Goal: Information Seeking & Learning: Learn about a topic

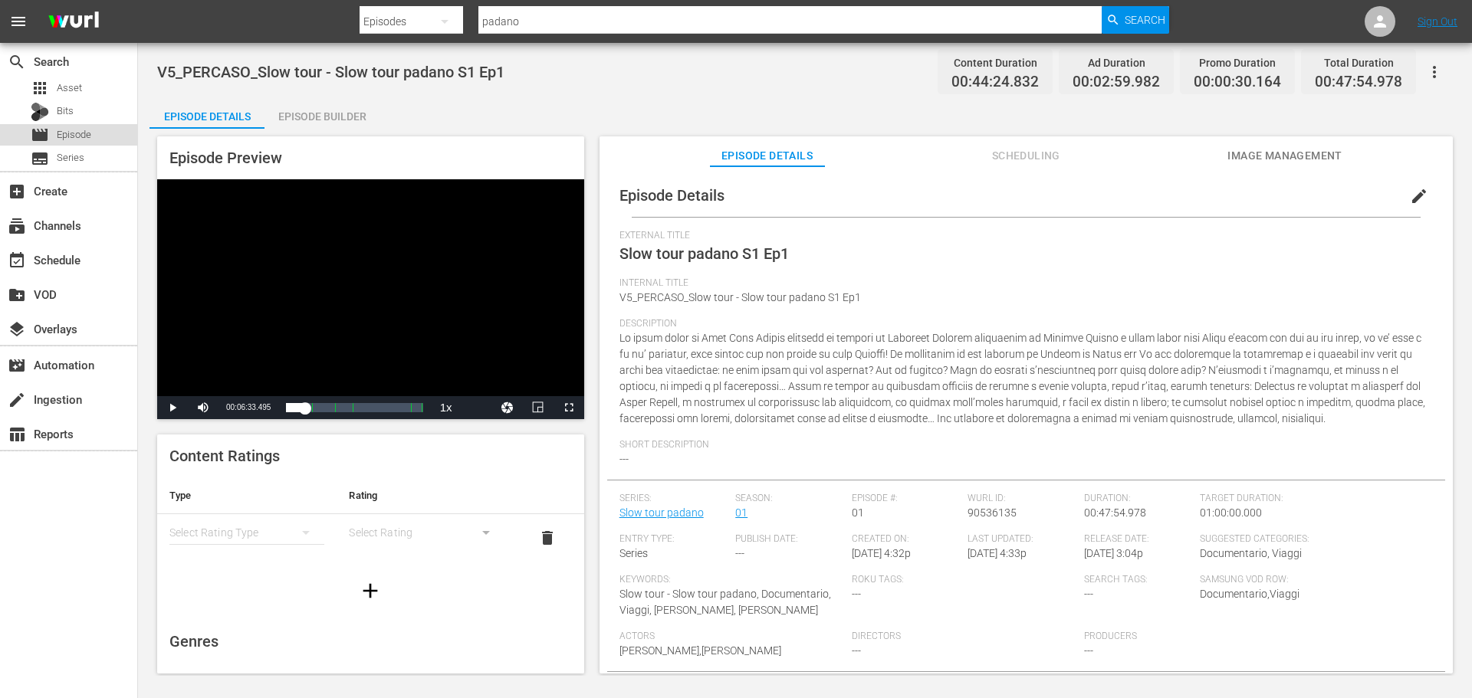
click at [76, 135] on span "Episode" at bounding box center [74, 134] width 34 height 15
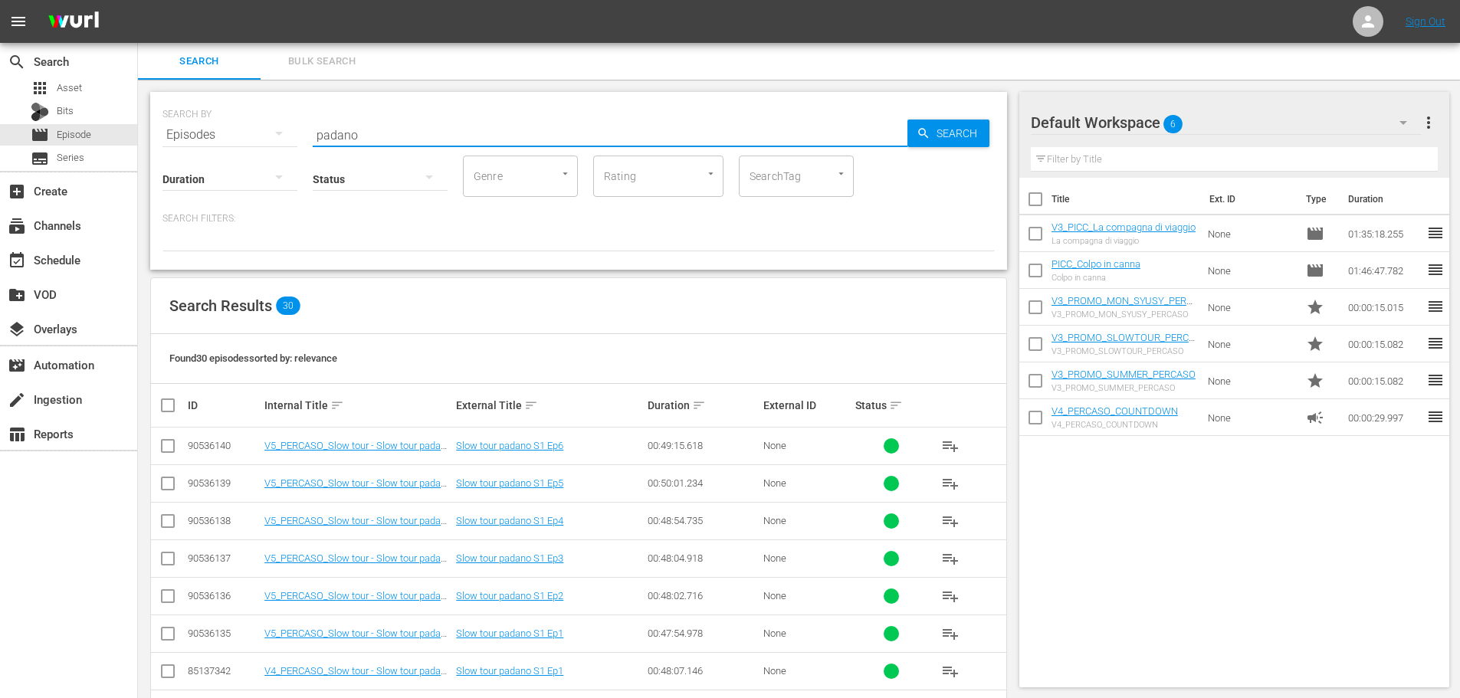
drag, startPoint x: 481, startPoint y: 130, endPoint x: 181, endPoint y: 143, distance: 300.8
click at [181, 143] on div "SEARCH BY Search By Episodes Search ID, Title, Description, Keywords, or Catego…" at bounding box center [578, 181] width 857 height 178
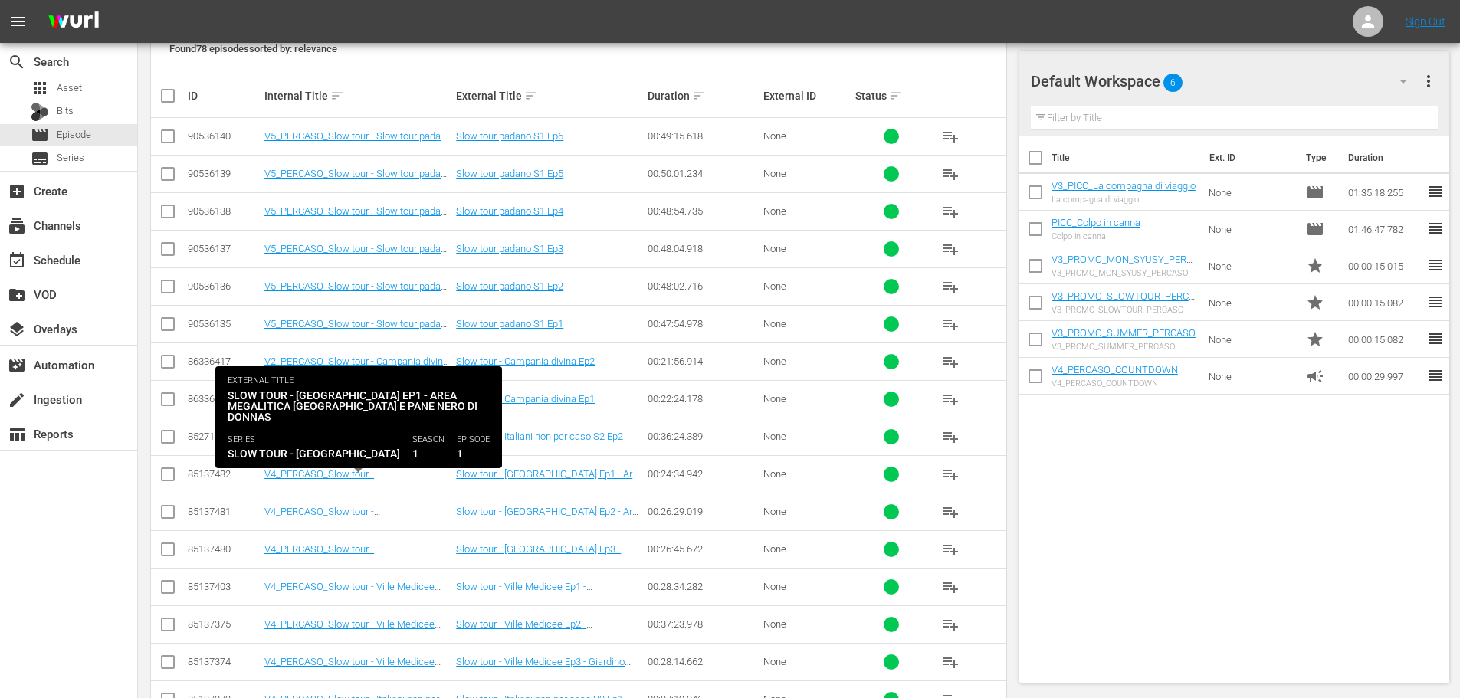
scroll to position [383, 0]
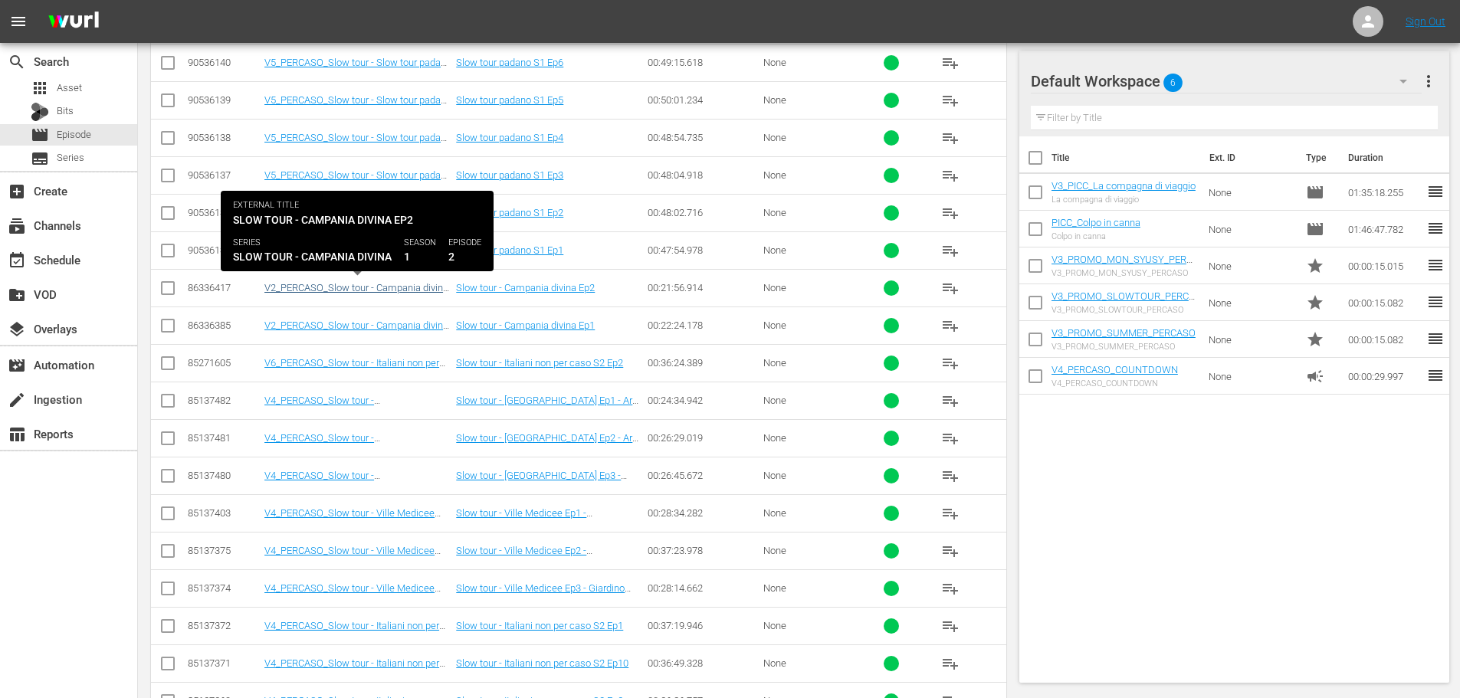
type input "slow tour"
click at [413, 284] on link "V2_PERCASO_Slow tour - Campania divina Ep2" at bounding box center [356, 293] width 184 height 23
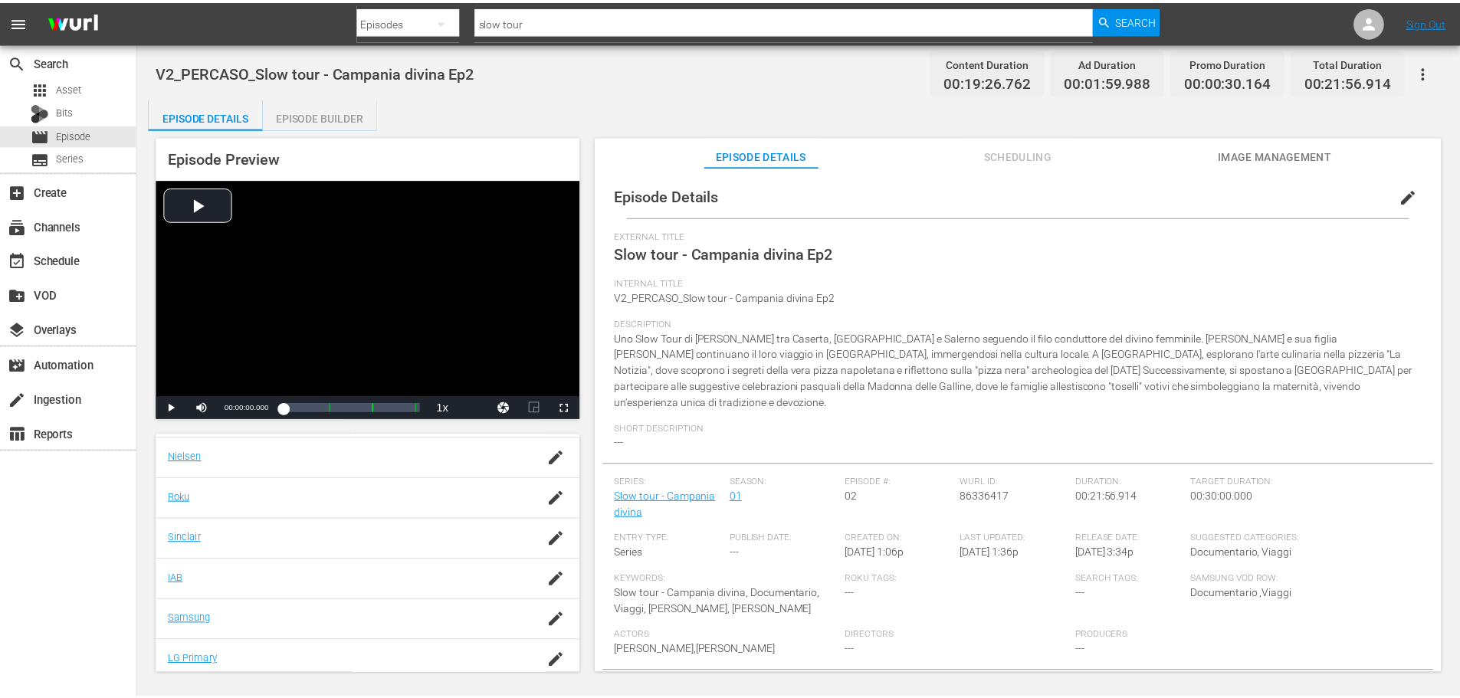
scroll to position [310, 0]
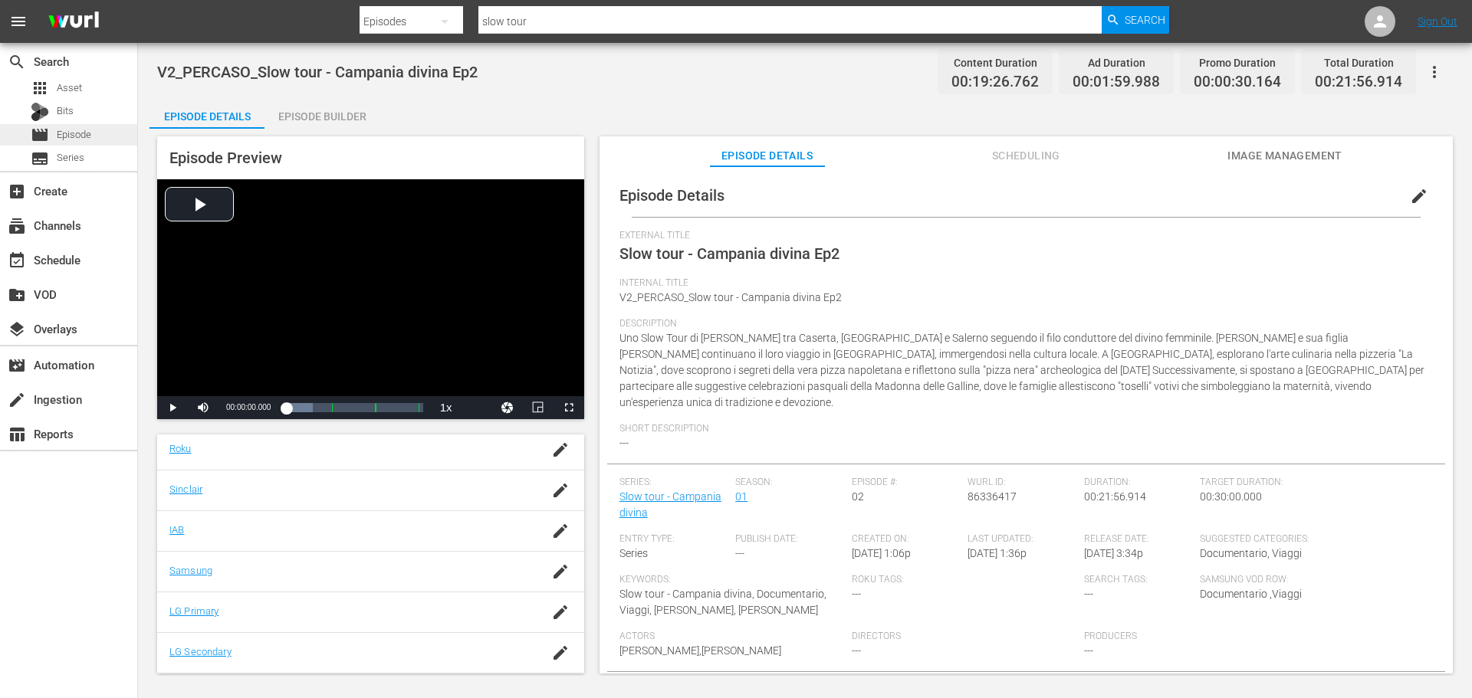
click at [108, 142] on div "movie Episode" at bounding box center [68, 134] width 137 height 21
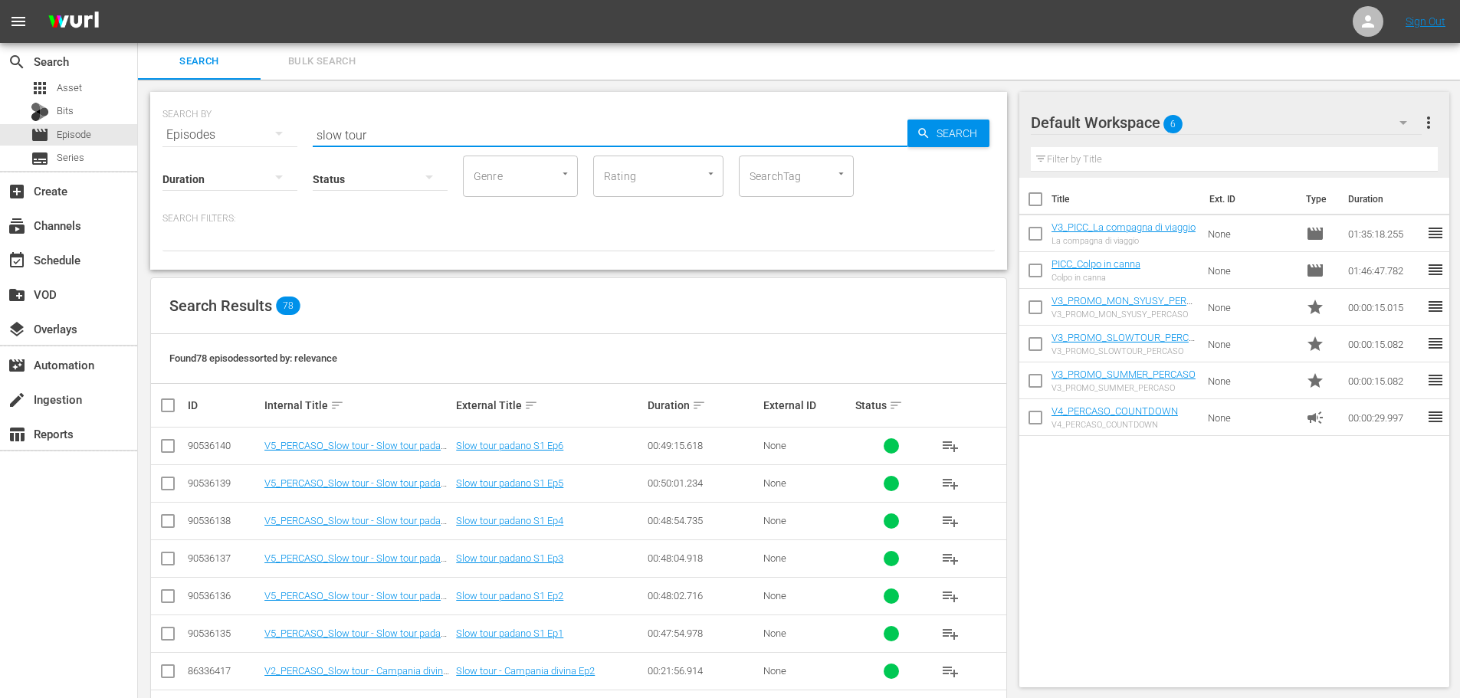
drag, startPoint x: 435, startPoint y: 133, endPoint x: 152, endPoint y: 185, distance: 287.6
click at [152, 185] on div "SEARCH BY Search By Episodes Search ID, Title, Description, Keywords, or Catego…" at bounding box center [578, 181] width 857 height 178
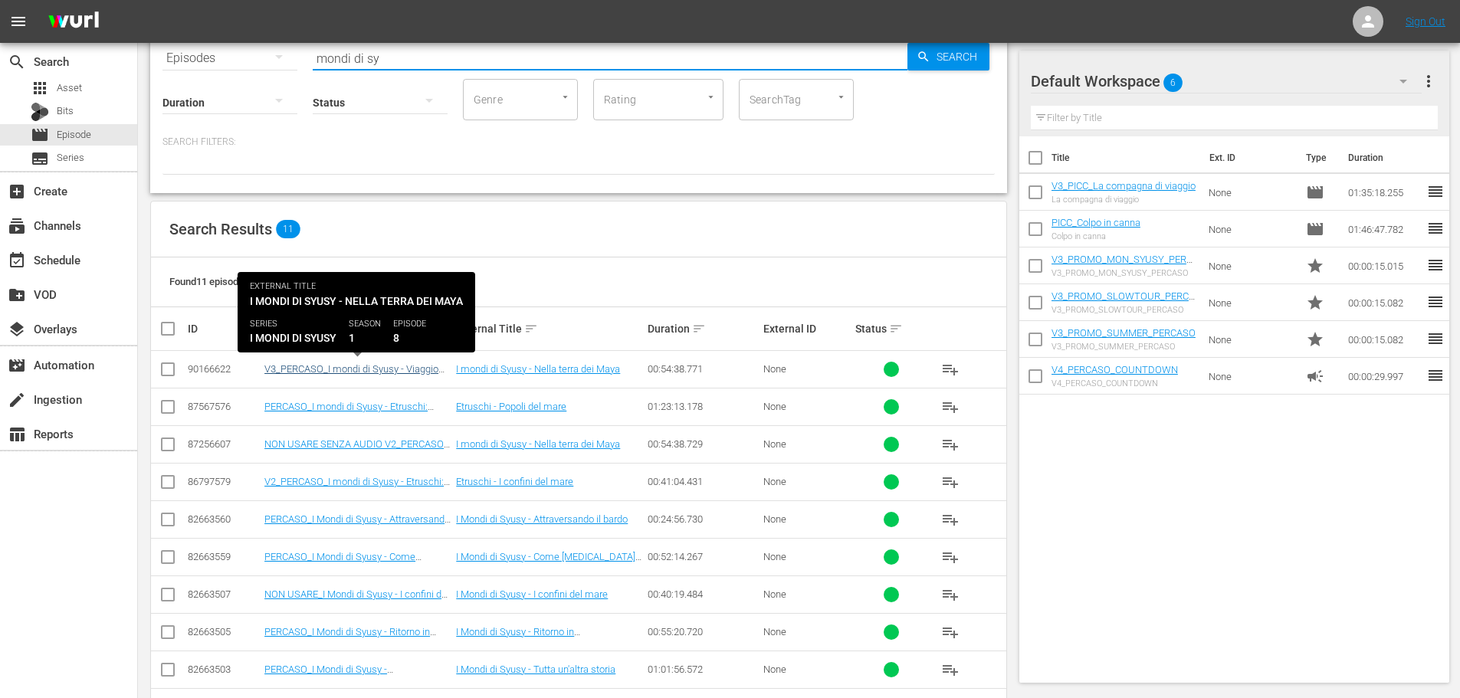
type input "mondi di sy"
click at [412, 368] on link "V3_PERCASO_I mondi di Syusy - Viaggio nella [GEOGRAPHIC_DATA]" at bounding box center [351, 374] width 174 height 23
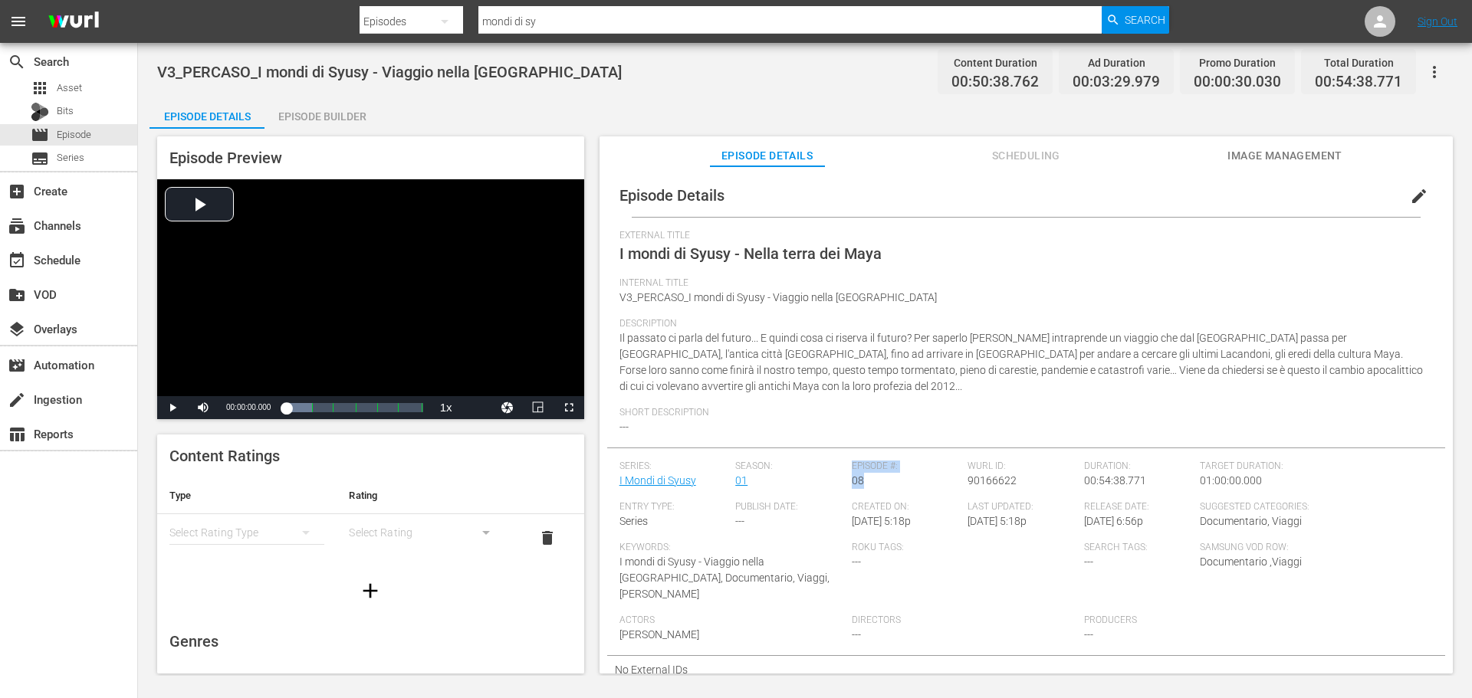
drag, startPoint x: 865, startPoint y: 464, endPoint x: 831, endPoint y: 468, distance: 34.7
click at [831, 468] on div "Series: I Mondi di Syusy Season: 01 Episode #: 08 Wurl ID: 90166622 Duration: 0…" at bounding box center [1025, 558] width 813 height 195
click at [1017, 319] on span "Description" at bounding box center [1022, 324] width 806 height 12
click at [103, 136] on div "movie Episode" at bounding box center [68, 134] width 137 height 21
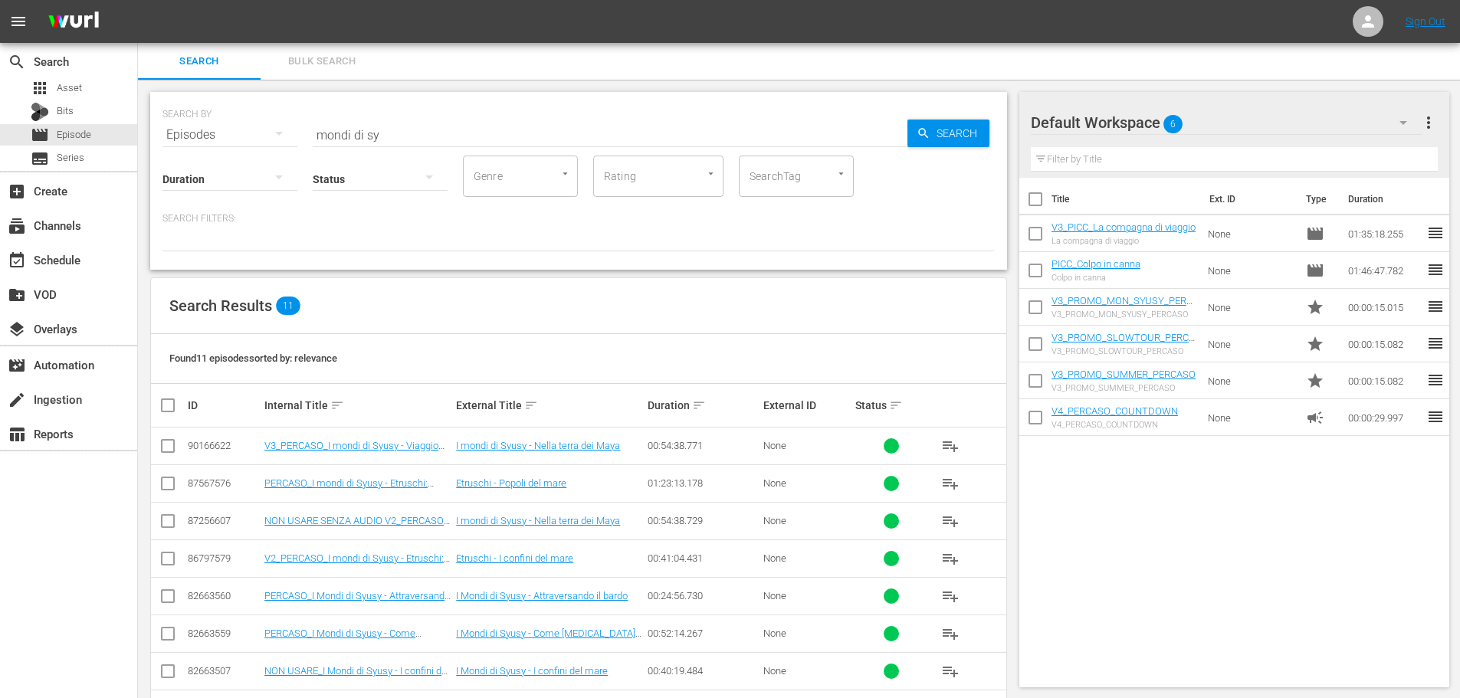
click at [397, 137] on input "mondi di sy" at bounding box center [610, 135] width 595 height 37
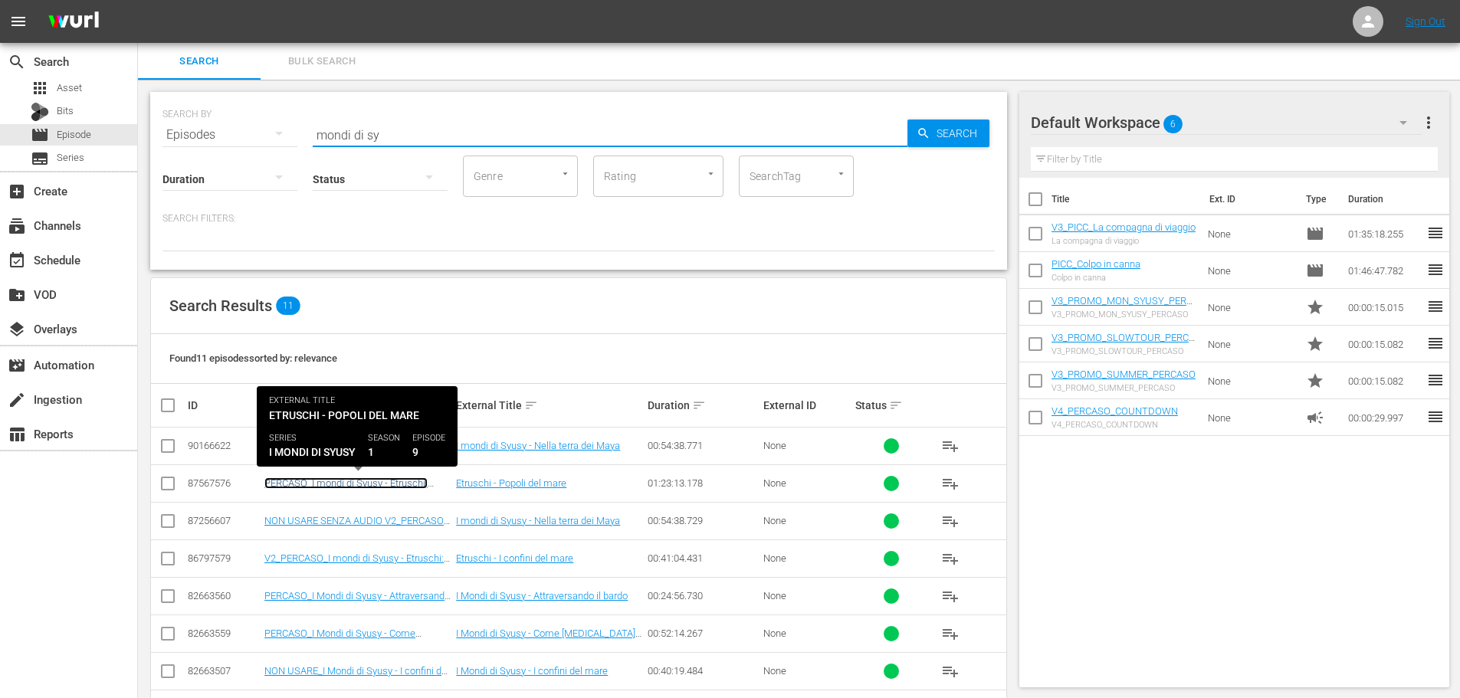
click at [412, 485] on link "PERCASO_I mondi di Syusy - Etruschi: popoli del mare" at bounding box center [345, 489] width 163 height 23
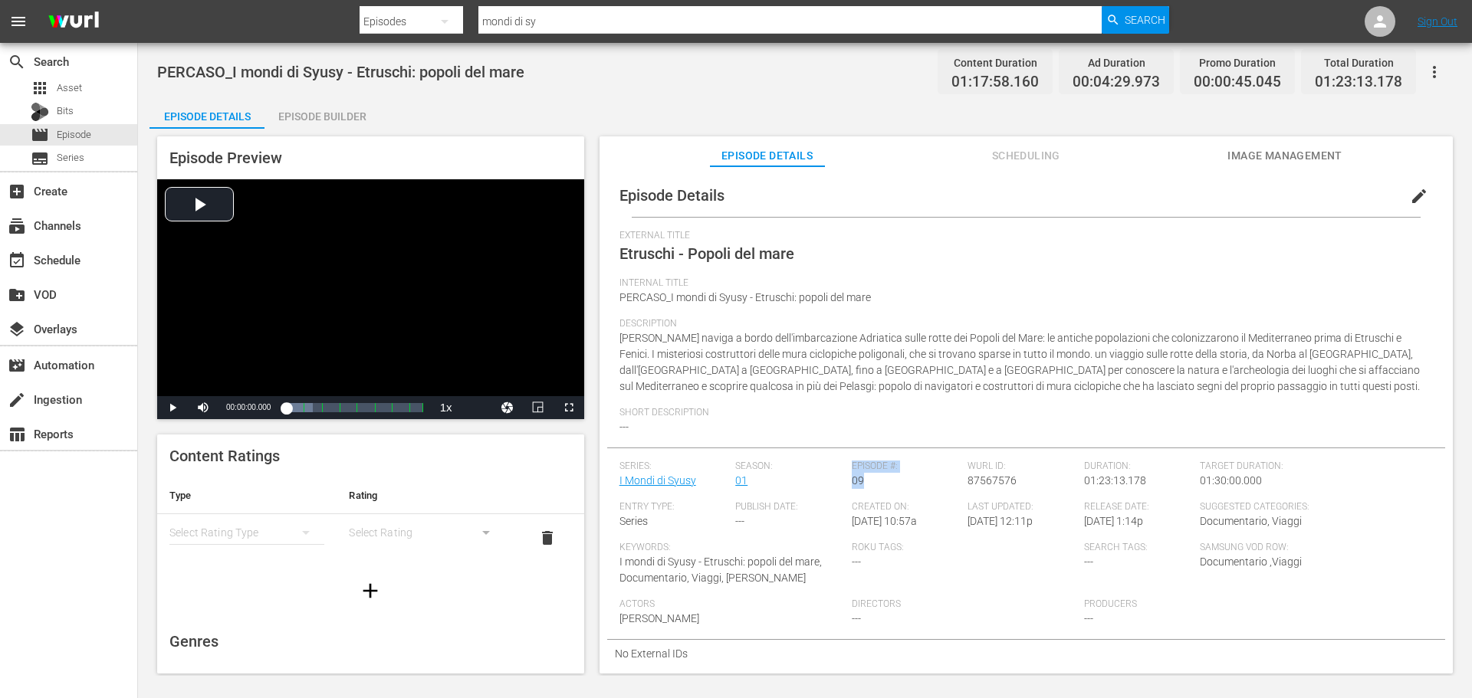
drag, startPoint x: 866, startPoint y: 481, endPoint x: 812, endPoint y: 484, distance: 54.5
click at [812, 484] on div "Series: I Mondi di Syusy Season: 01 Episode #: 09 Wurl ID: 87567576 Duration: 0…" at bounding box center [1025, 550] width 813 height 179
click at [828, 444] on div "Short Description ---" at bounding box center [1025, 427] width 813 height 41
click at [78, 133] on span "Episode" at bounding box center [74, 134] width 34 height 15
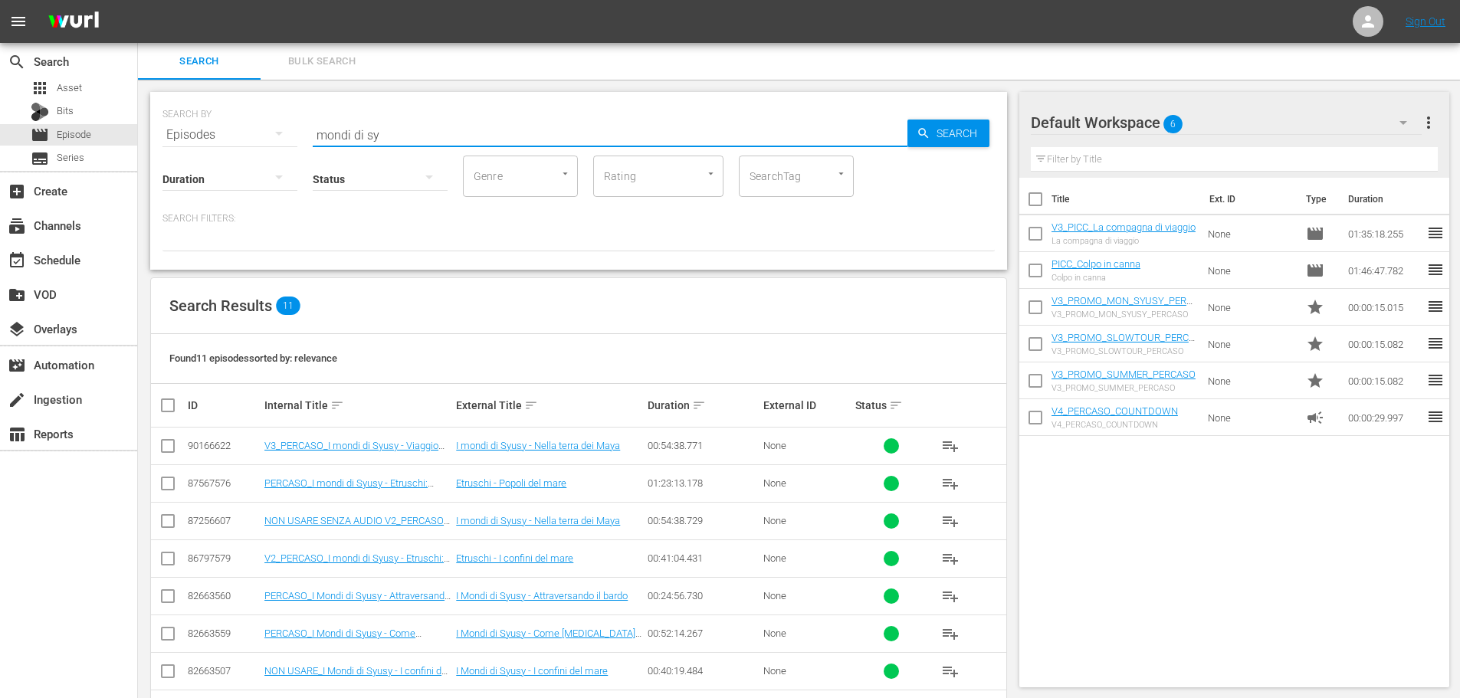
click at [409, 130] on input "mondi di sy" at bounding box center [610, 135] width 595 height 37
type input "mondi di syusy"
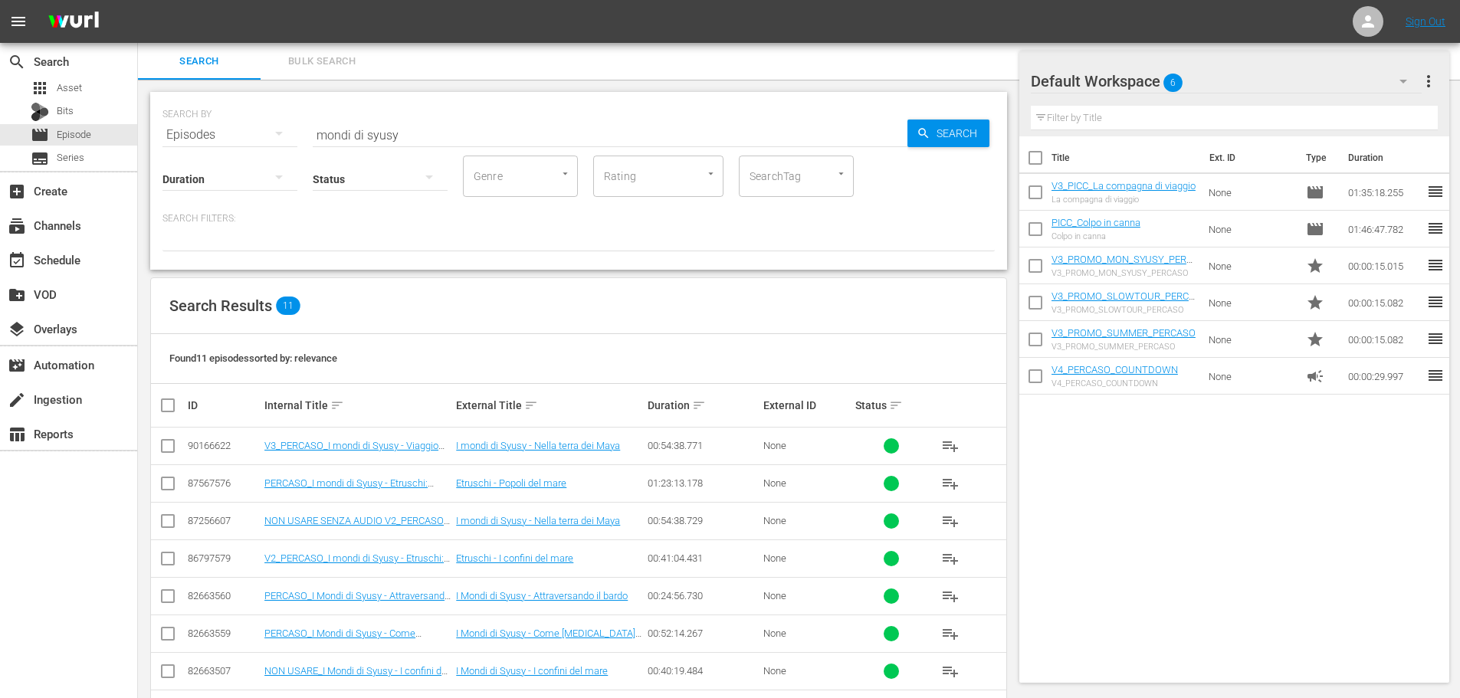
scroll to position [171, 0]
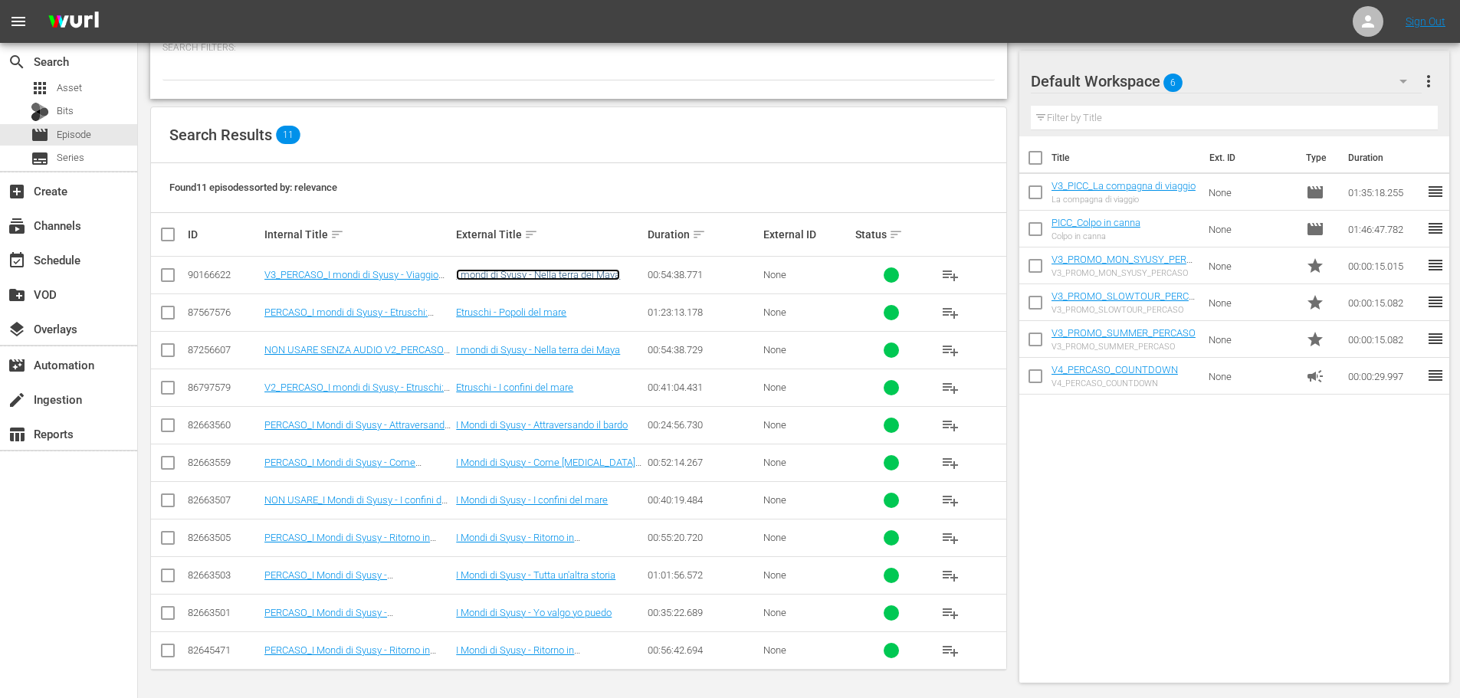
click at [597, 278] on link "I mondi di Syusy - Nella terra dei Maya" at bounding box center [538, 274] width 164 height 11
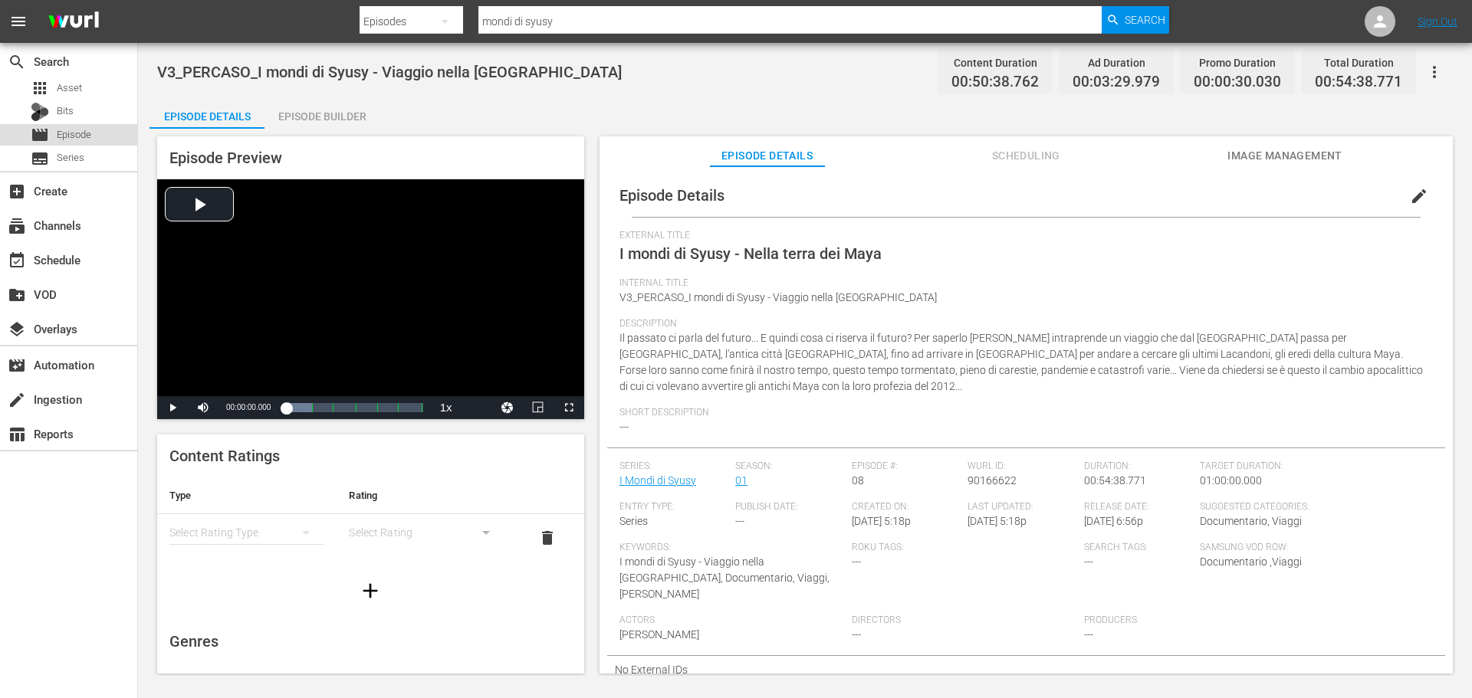
click at [57, 133] on span "Episode" at bounding box center [74, 134] width 34 height 15
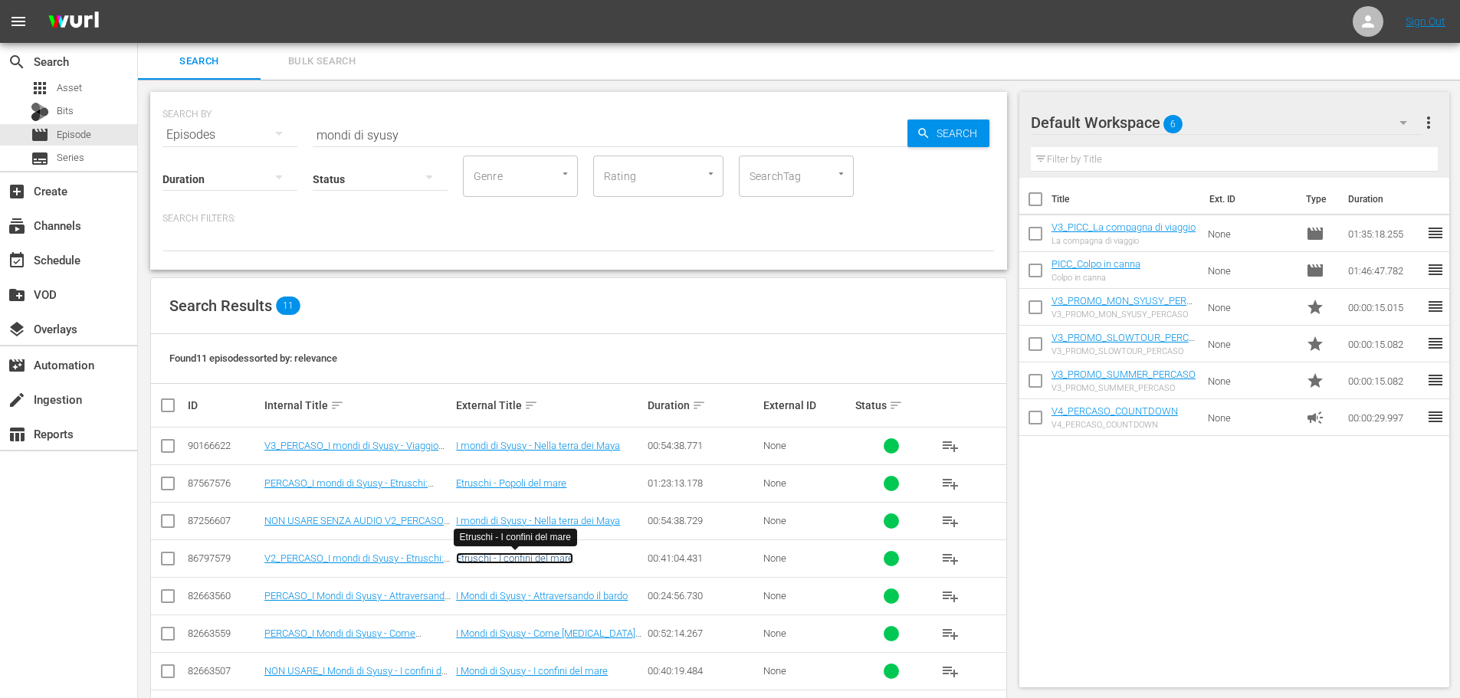
click at [563, 559] on link "Etruschi - I confini del mare" at bounding box center [514, 558] width 117 height 11
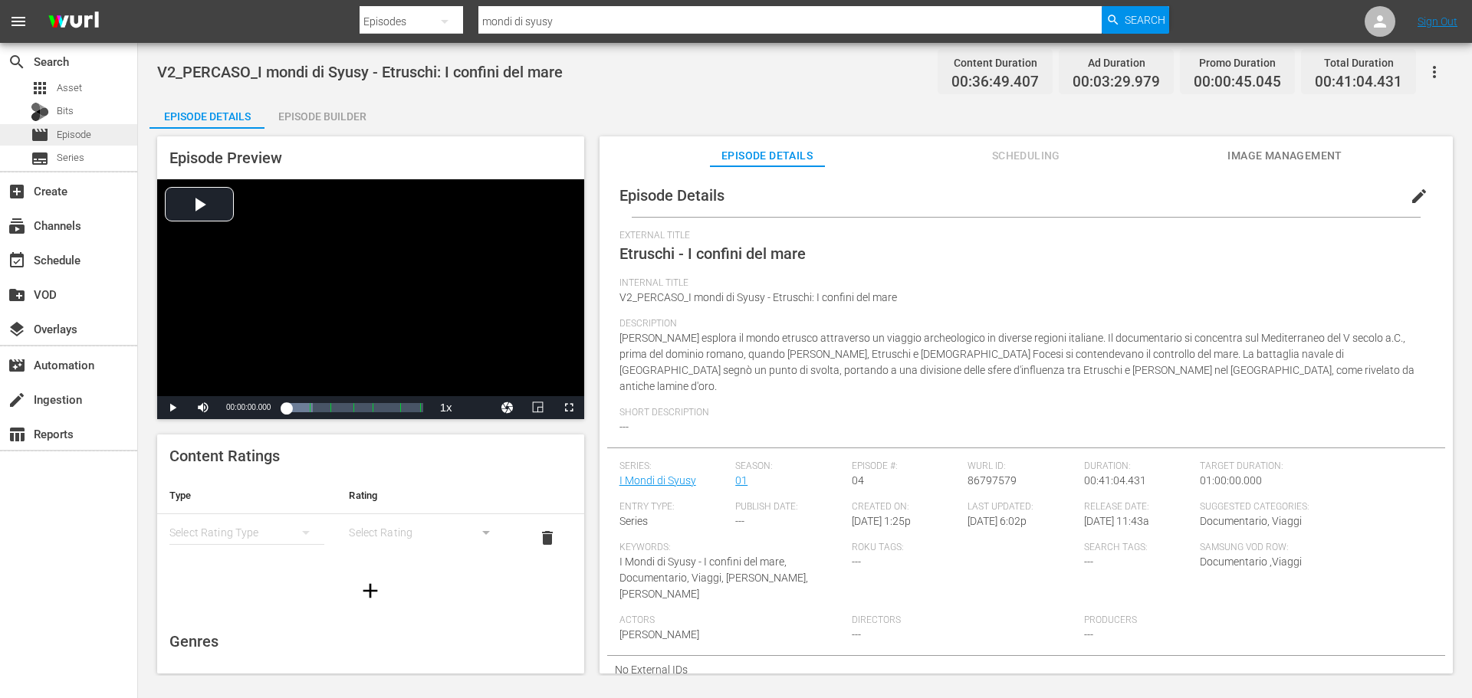
click at [57, 133] on span "Episode" at bounding box center [74, 134] width 34 height 15
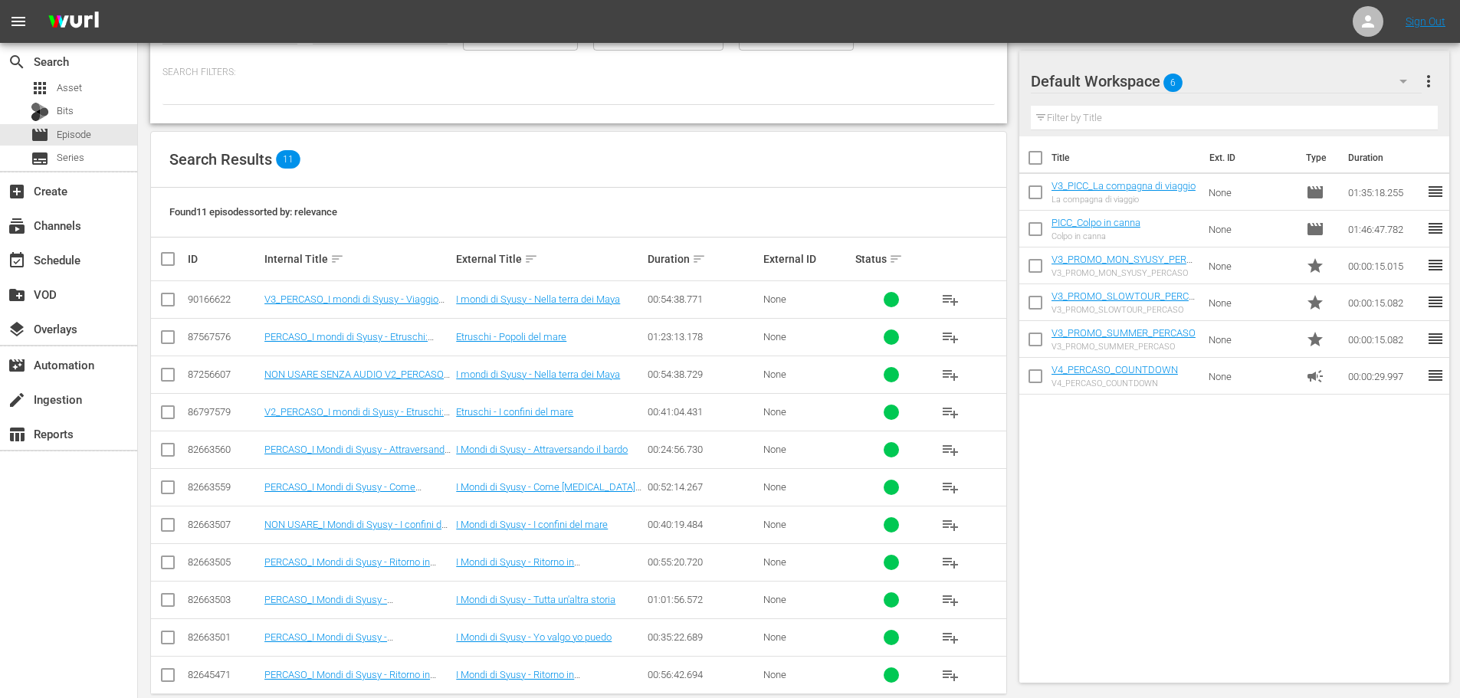
scroll to position [153, 0]
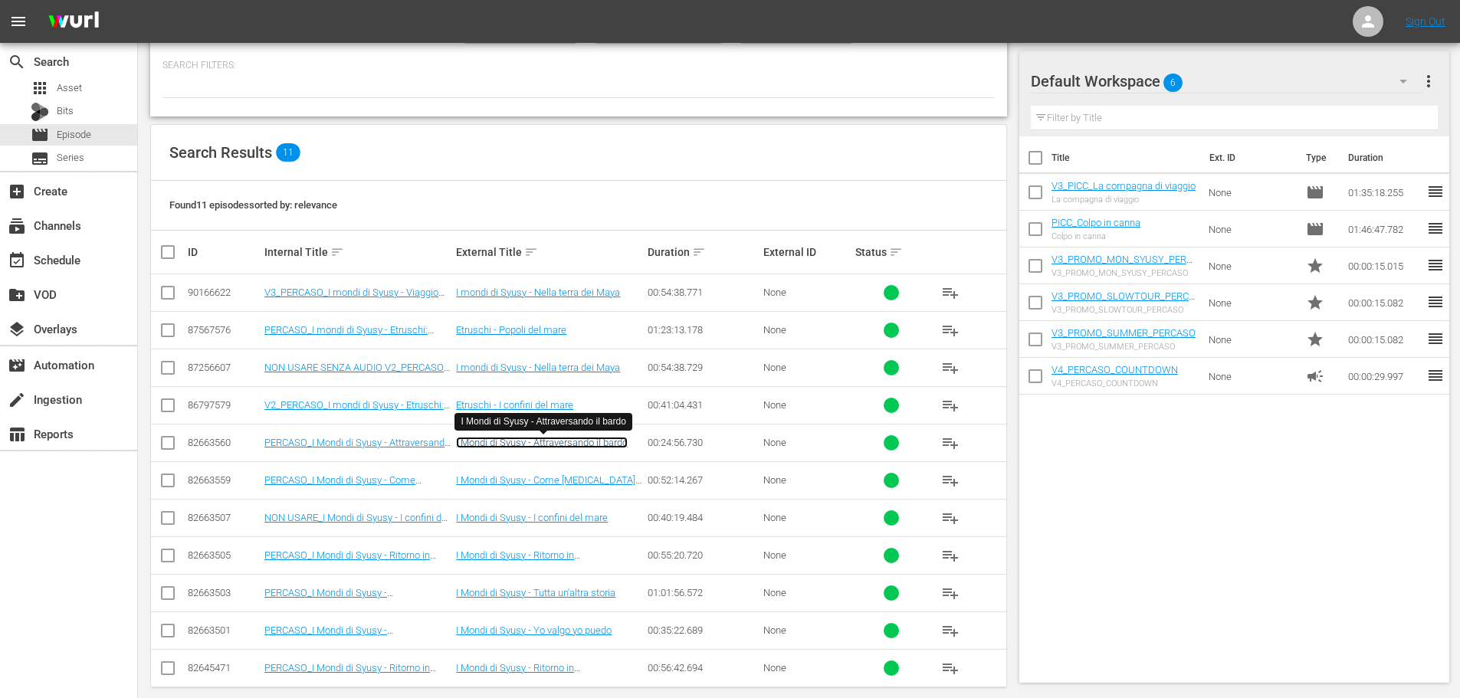
click at [588, 439] on link "I Mondi di Syusy - Attraversando il bardo" at bounding box center [542, 442] width 172 height 11
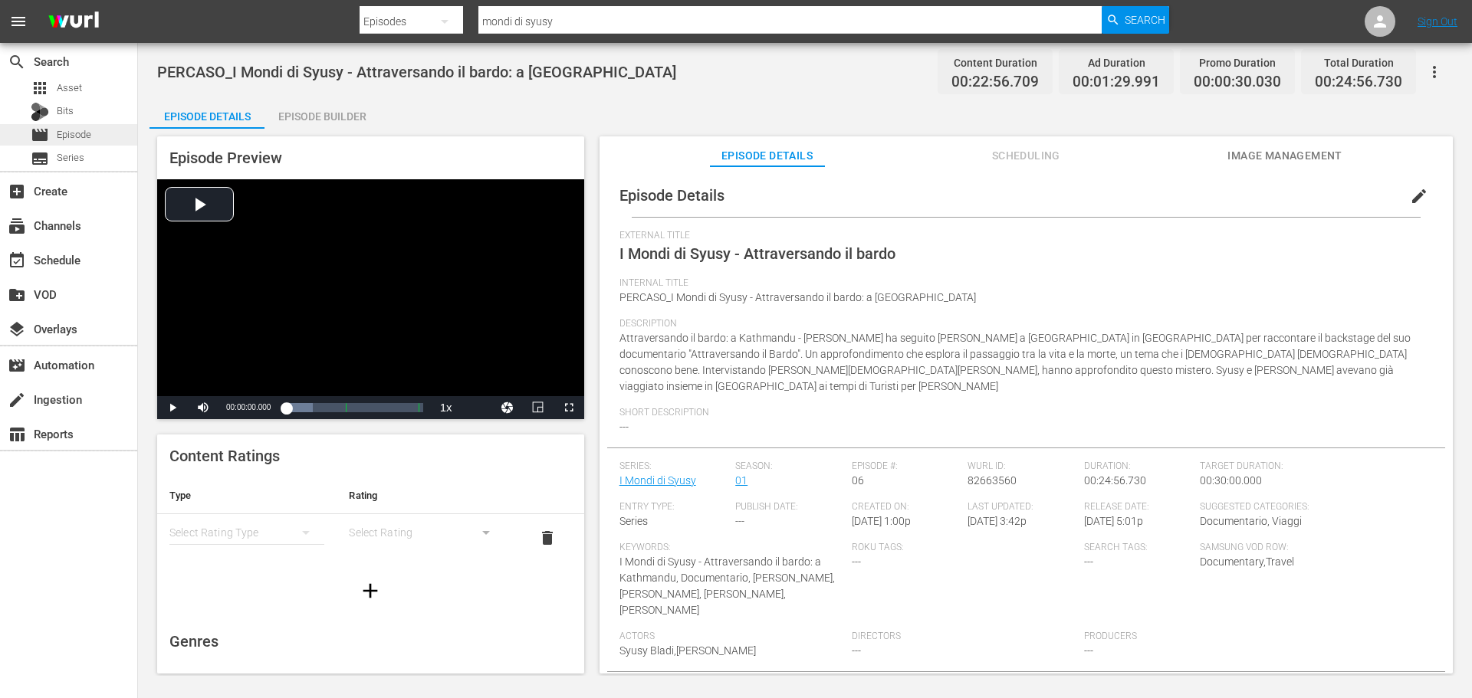
click at [100, 126] on div "movie Episode" at bounding box center [68, 134] width 137 height 21
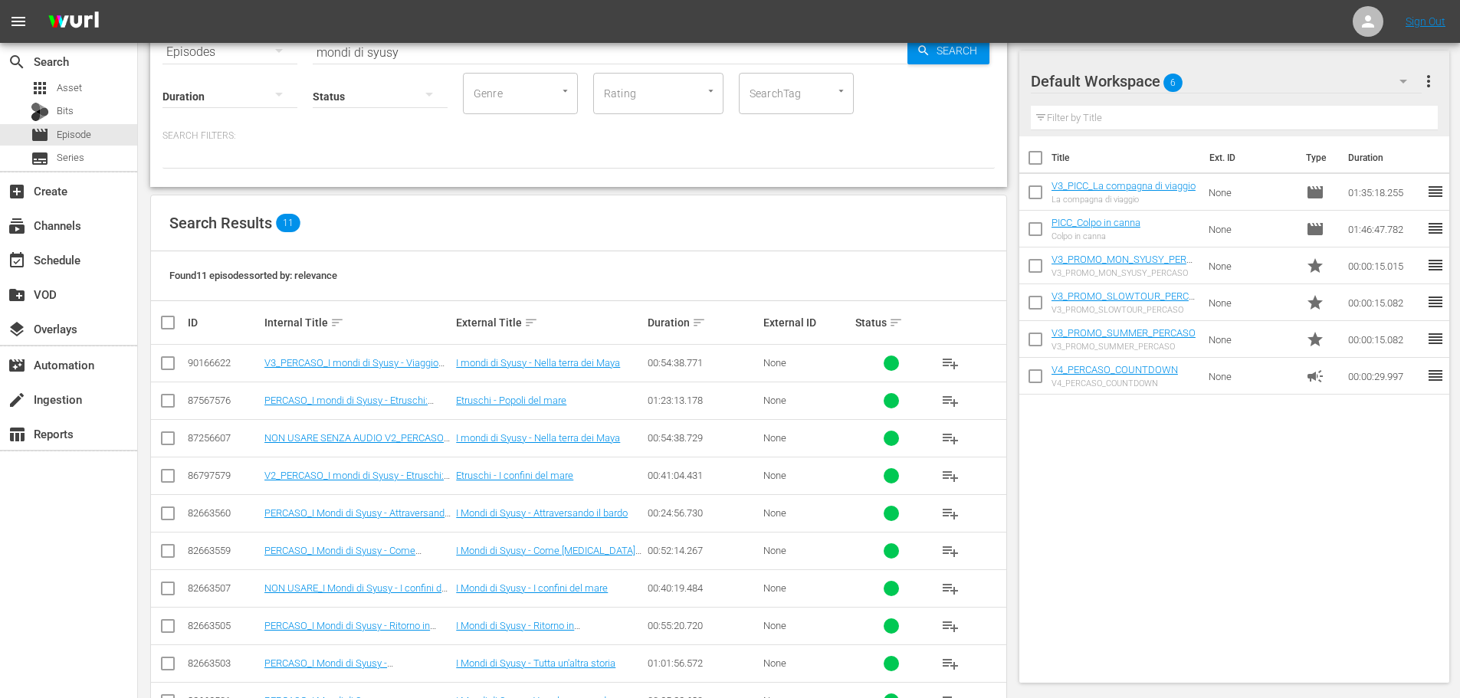
scroll to position [171, 0]
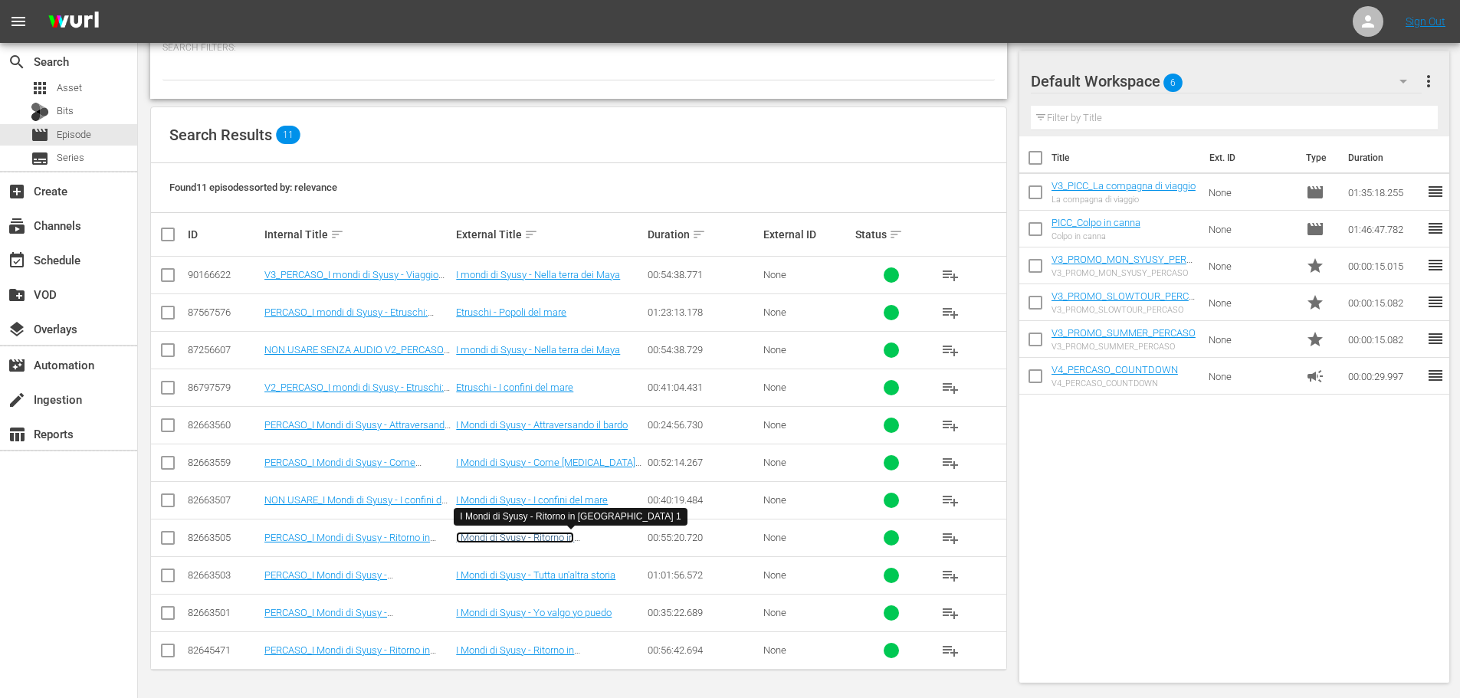
click at [574, 537] on link "I Mondi di Syusy - Ritorno in [GEOGRAPHIC_DATA] 1" at bounding box center [515, 543] width 118 height 23
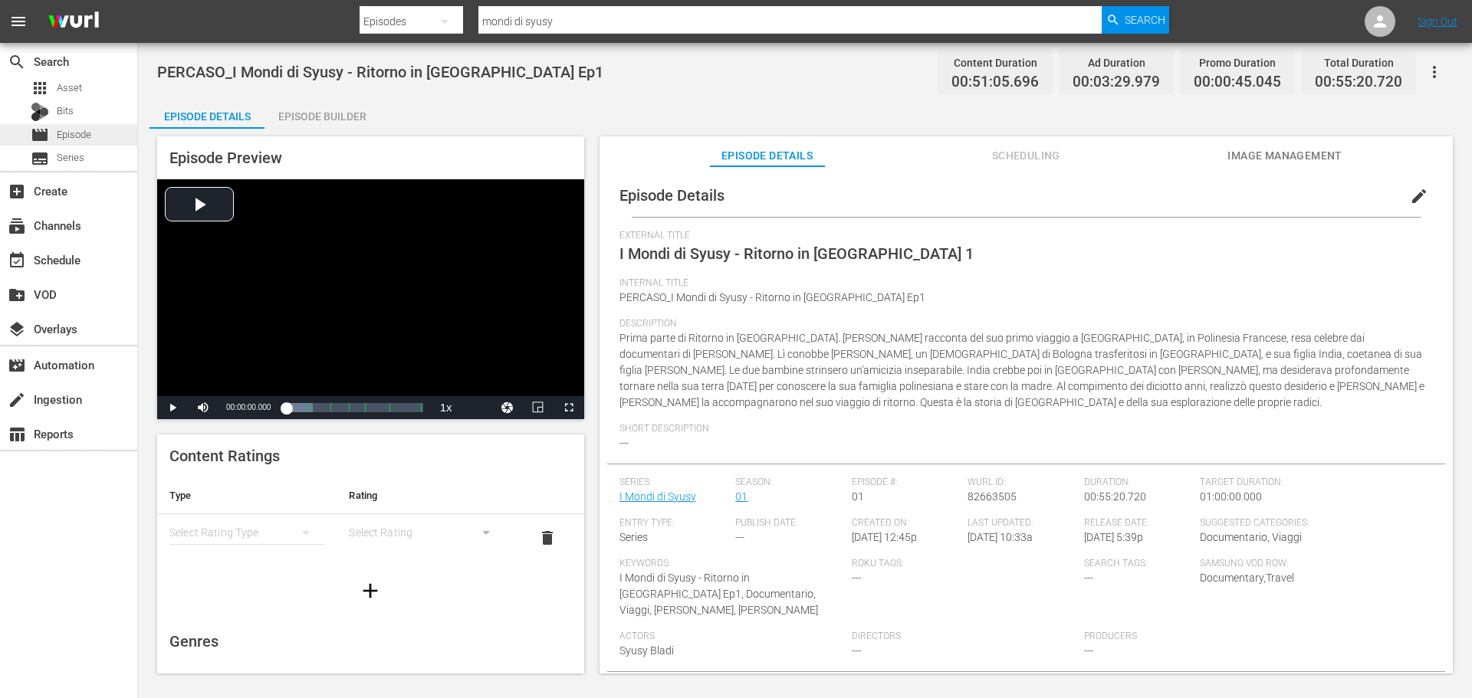
click at [113, 134] on div "movie Episode" at bounding box center [68, 134] width 137 height 21
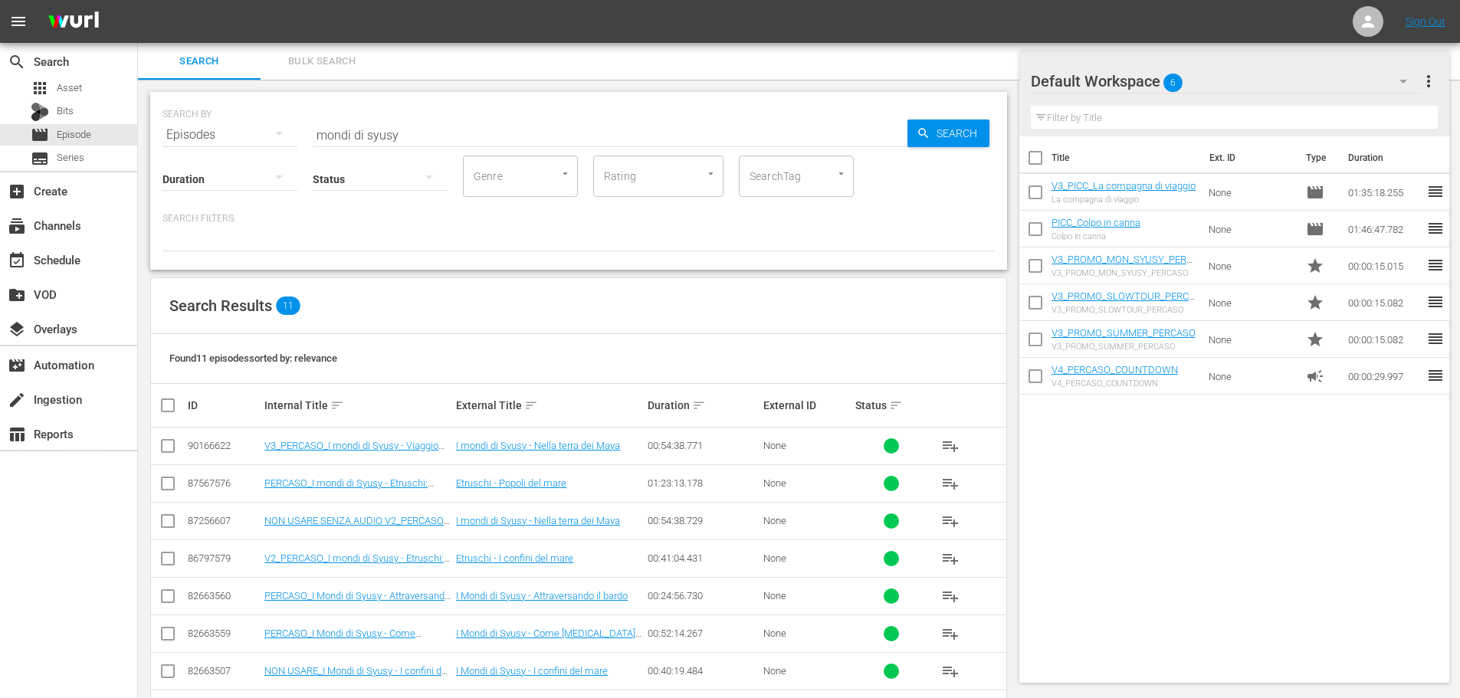
scroll to position [171, 0]
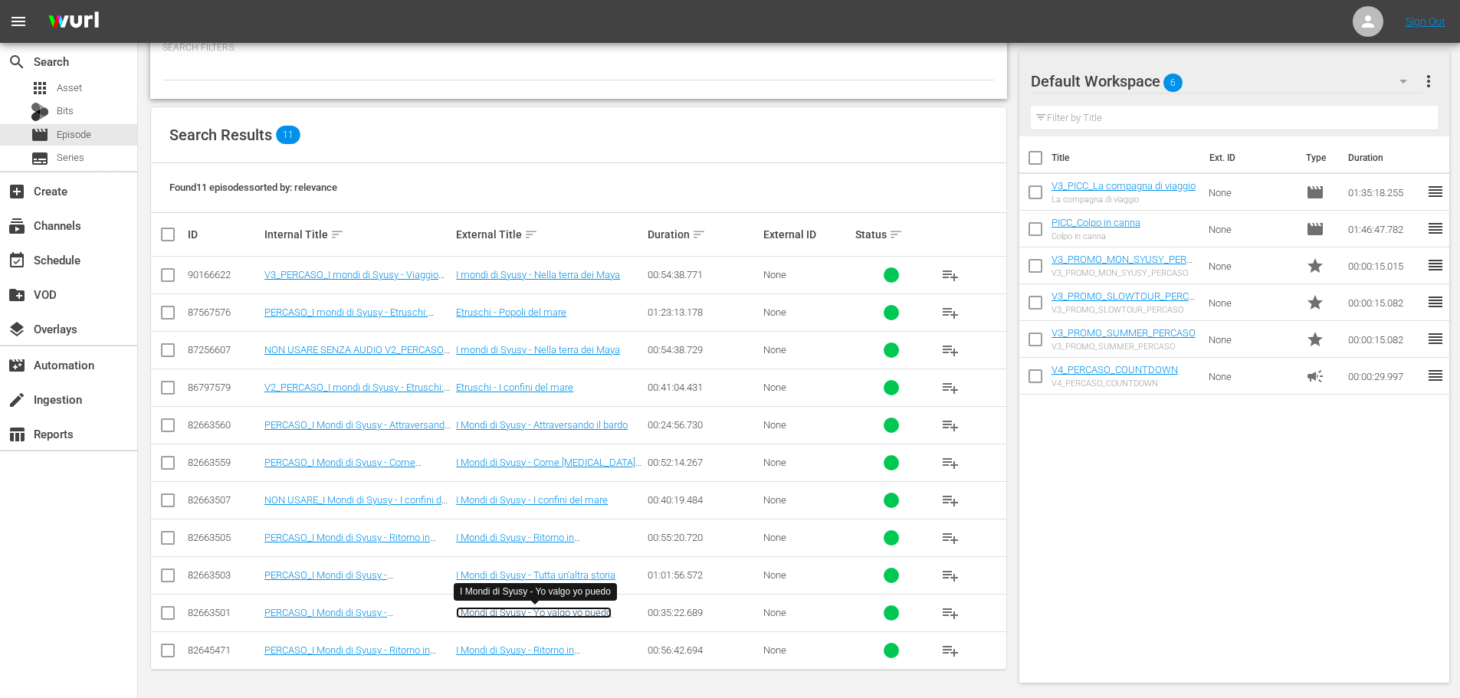
click at [520, 609] on link "I Mondi di Syusy - Yo valgo yo puedo" at bounding box center [534, 612] width 156 height 11
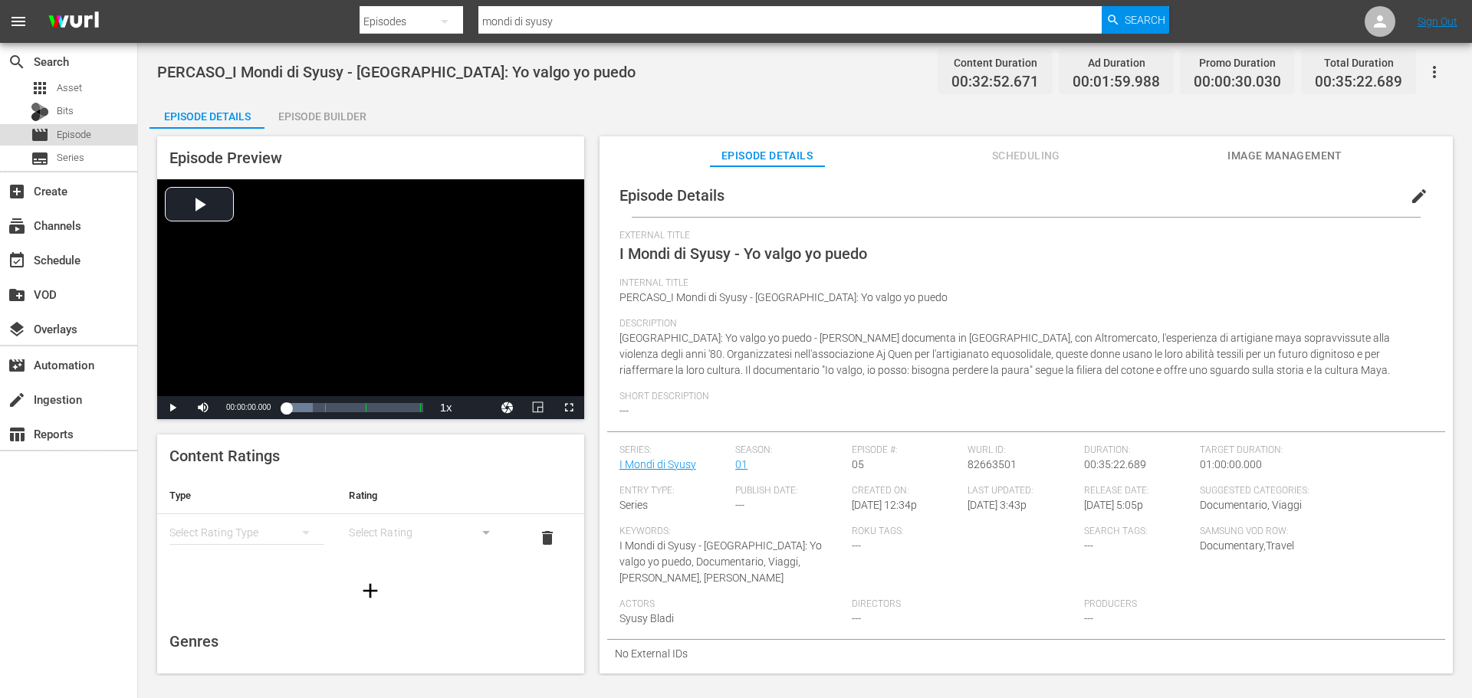
click at [95, 131] on div "movie Episode" at bounding box center [68, 134] width 137 height 21
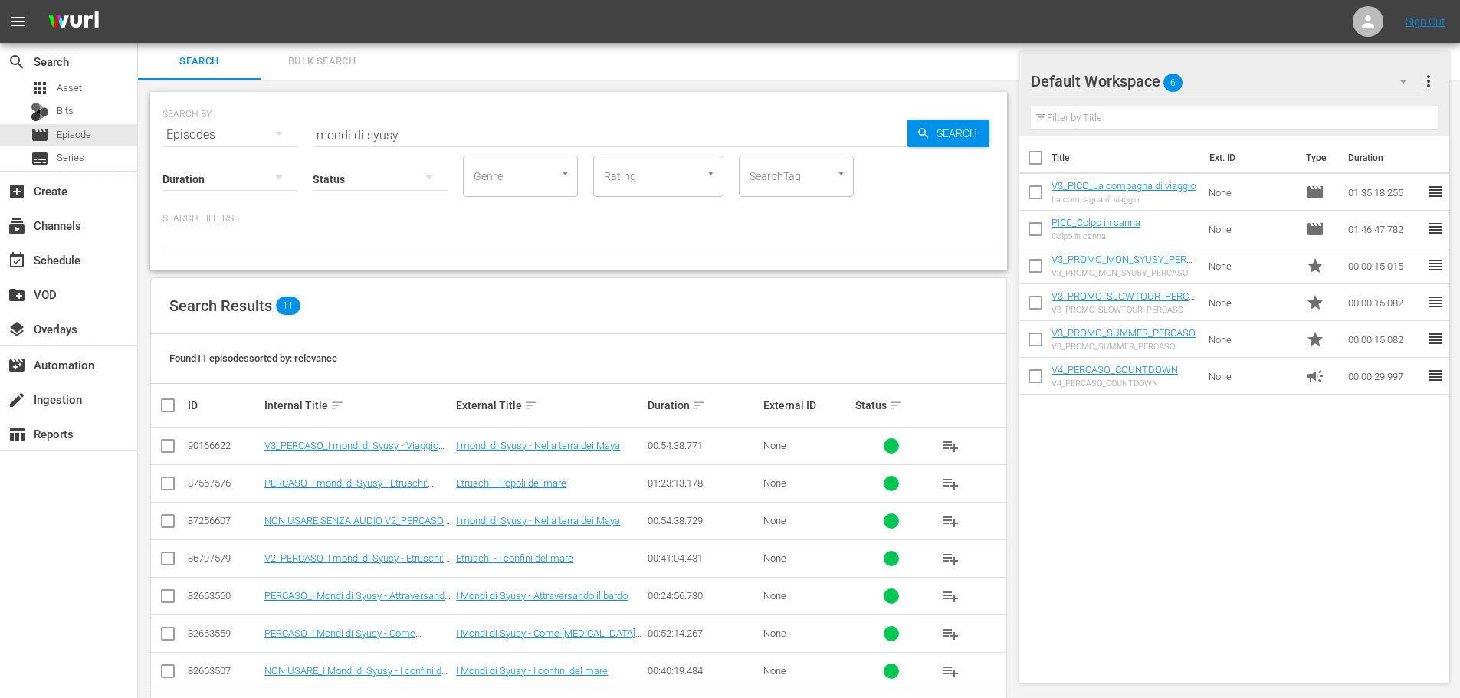
scroll to position [171, 0]
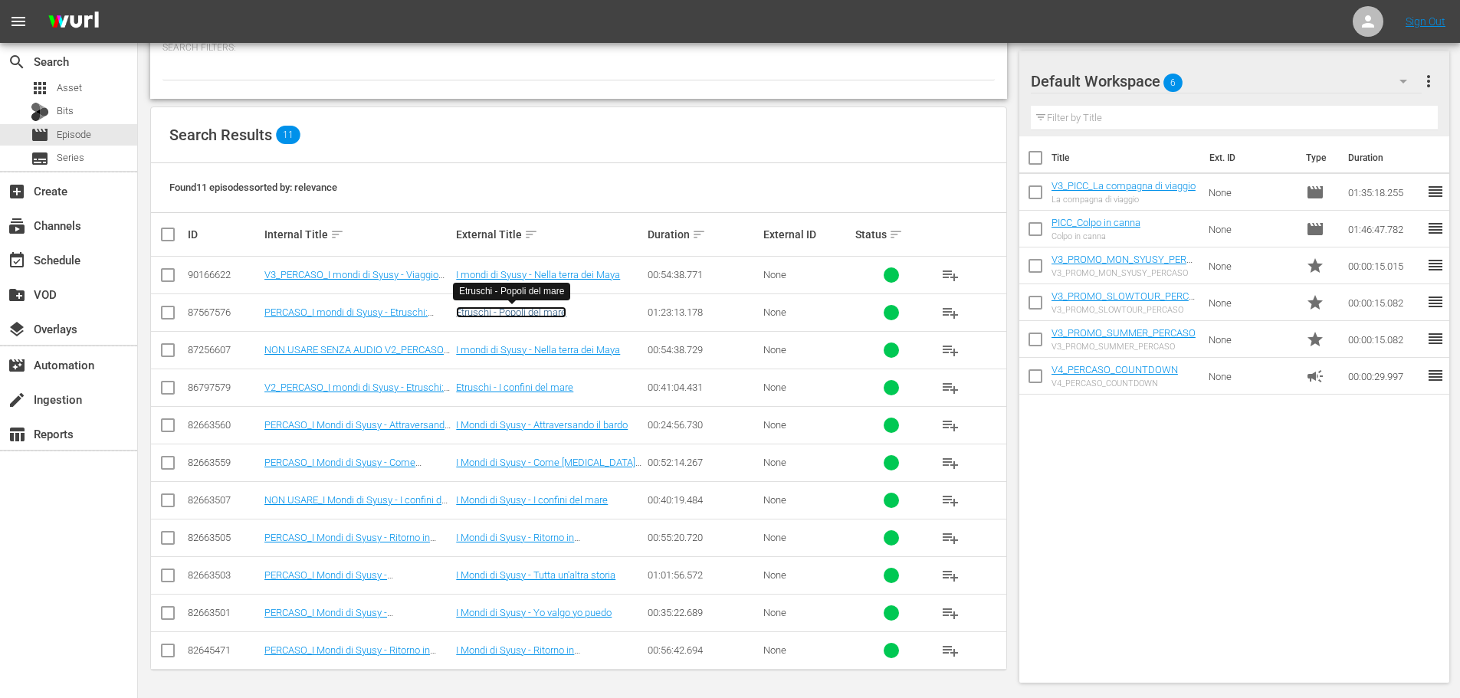
click at [537, 312] on link "Etruschi - Popoli del mare" at bounding box center [511, 312] width 110 height 11
